Goal: Check status: Check status

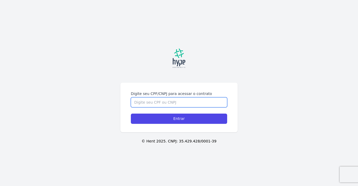
click at [168, 102] on input "Digite seu CPF/CNPJ para acessar o contrato" at bounding box center [179, 102] width 96 height 10
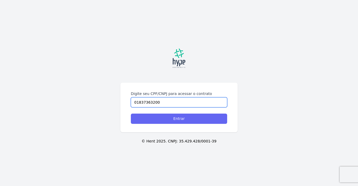
type input "01837363200"
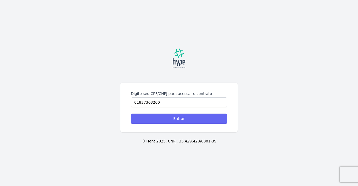
click at [197, 123] on input "Entrar" at bounding box center [179, 118] width 96 height 10
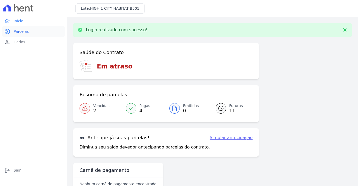
click at [38, 34] on link "paid Parcelas" at bounding box center [33, 31] width 63 height 10
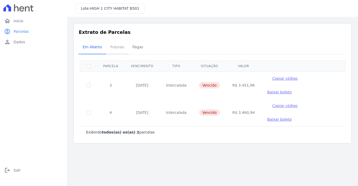
click at [115, 51] on span "Futuras" at bounding box center [117, 47] width 20 height 10
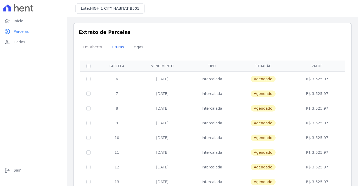
click at [88, 51] on span "Em Aberto" at bounding box center [93, 47] width 26 height 10
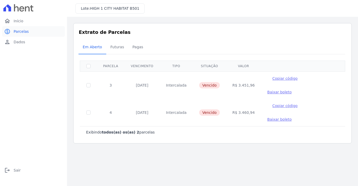
click at [32, 26] on link "paid Parcelas" at bounding box center [33, 31] width 63 height 10
click at [31, 21] on link "home Início" at bounding box center [33, 21] width 63 height 10
